Goal: Information Seeking & Learning: Find specific fact

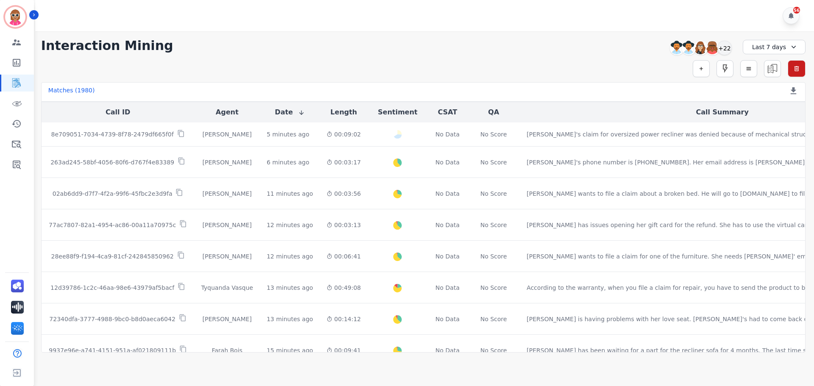
drag, startPoint x: 310, startPoint y: 65, endPoint x: 312, endPoint y: 76, distance: 11.4
click at [312, 70] on div "Simple Search Metric Search Advanced Search Saved Rules Clear Filters" at bounding box center [423, 68] width 764 height 17
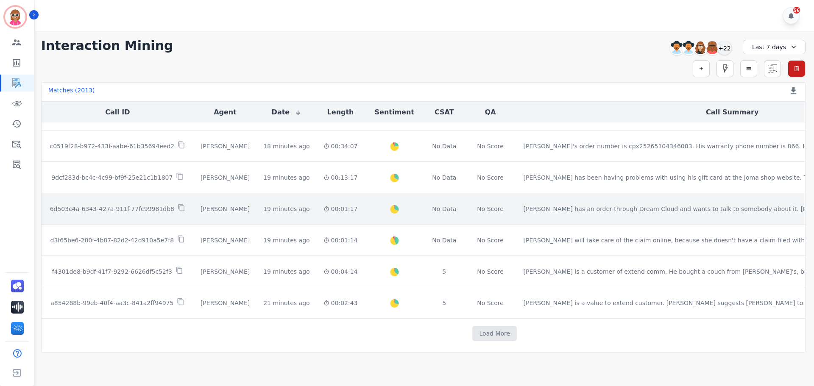
scroll to position [433, 0]
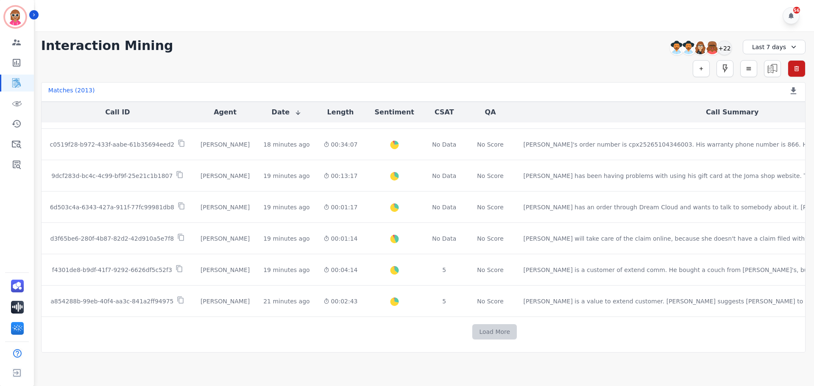
click at [472, 335] on button "Load More" at bounding box center [494, 331] width 45 height 15
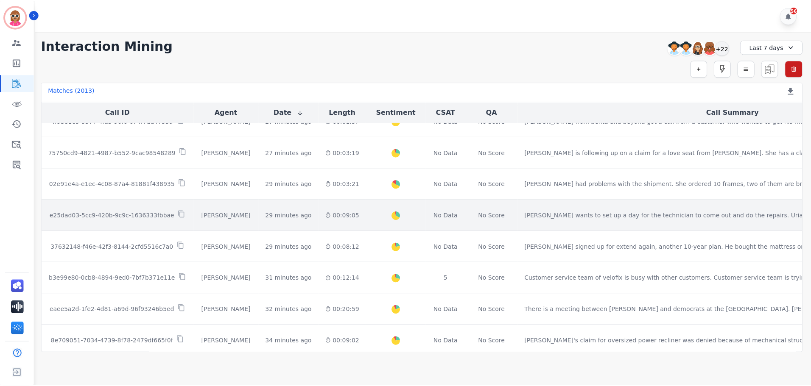
scroll to position [815, 0]
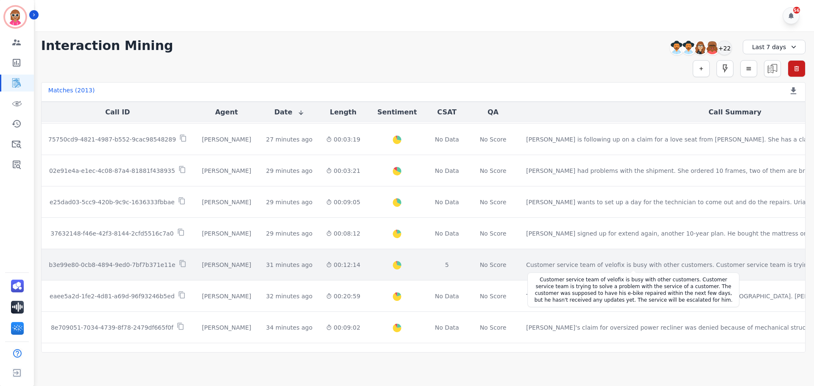
click at [526, 261] on div "Customer service team of velofix is busy with other customers. Customer service…" at bounding box center [679, 265] width 307 height 8
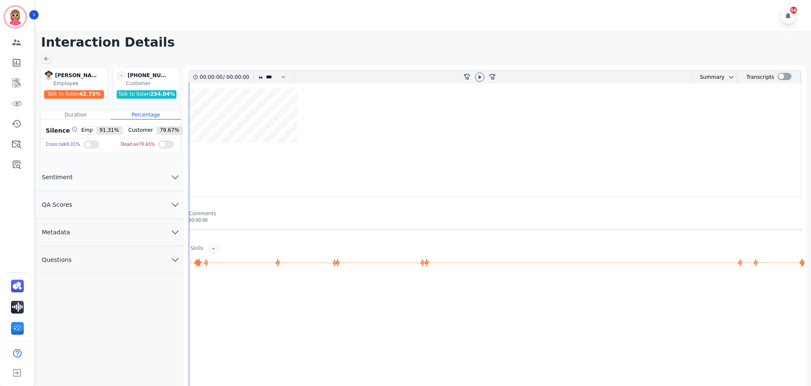
drag, startPoint x: 123, startPoint y: 262, endPoint x: 145, endPoint y: 251, distance: 24.1
click at [123, 263] on button "Questions" at bounding box center [109, 260] width 148 height 28
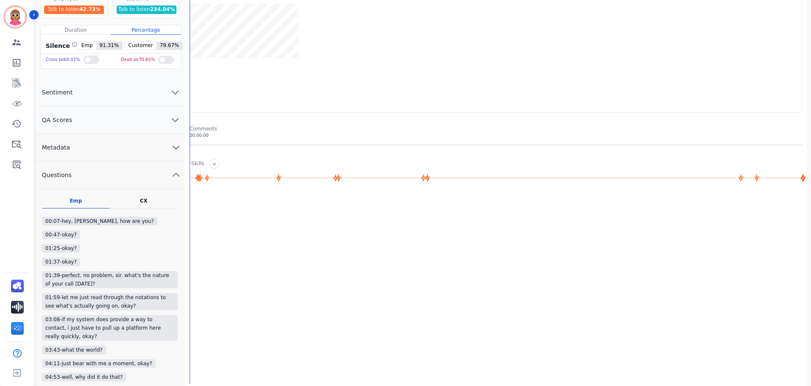
click at [145, 209] on div "Emp Questions asked by Employee CX Questions asked by Customer 00:07-hey, steve…" at bounding box center [109, 360] width 149 height 325
click at [147, 204] on div "CX" at bounding box center [144, 201] width 8 height 7
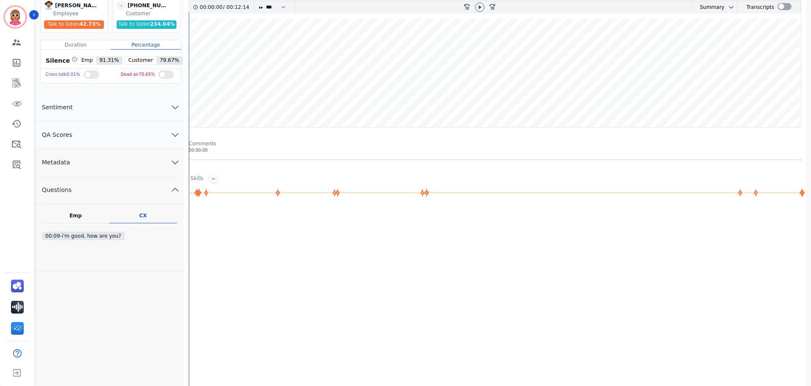
scroll to position [70, 0]
click at [74, 218] on div "Emp" at bounding box center [76, 215] width 12 height 7
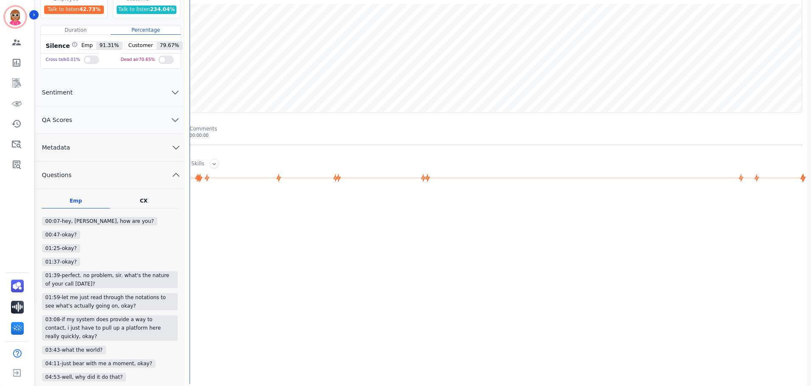
click at [163, 144] on button "Metadata" at bounding box center [109, 148] width 149 height 28
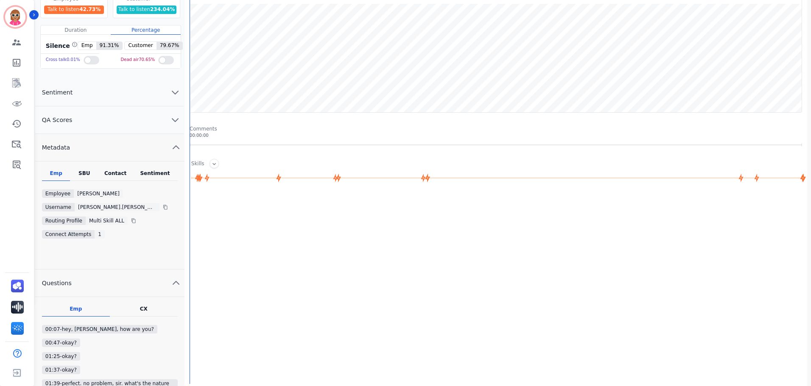
click at [116, 173] on div "Contact" at bounding box center [115, 175] width 34 height 11
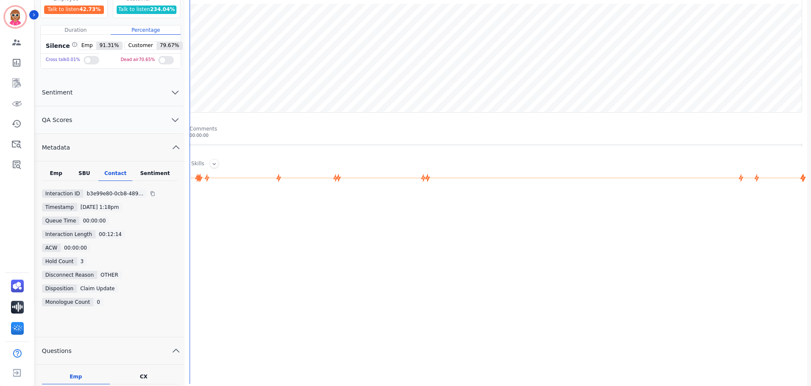
click at [152, 169] on div "Emp SBU Contact Sentiment Interaction ID b3e99e80-0cb8-4894-9ed0-7bf7b371e11e T…" at bounding box center [109, 250] width 149 height 176
click at [83, 174] on div "SBU" at bounding box center [84, 175] width 28 height 11
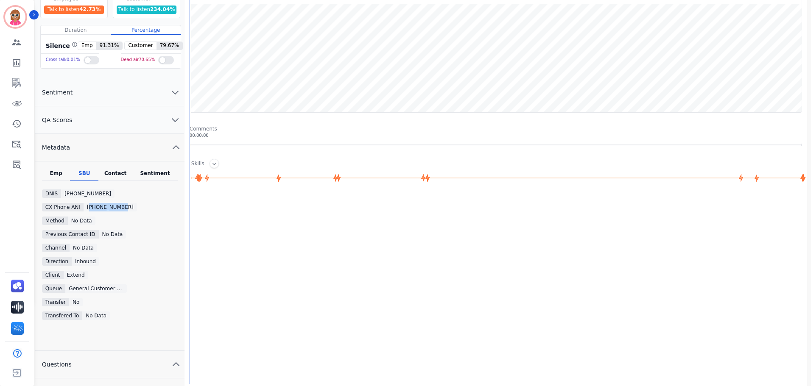
drag, startPoint x: 118, startPoint y: 203, endPoint x: 88, endPoint y: 206, distance: 30.3
click at [88, 206] on div "Emp SBU Contact Sentiment DNIS +18772487707 CX Phone ANI +17606259725 Method No…" at bounding box center [109, 256] width 149 height 172
copy div "17606259725"
